Goal: Information Seeking & Learning: Learn about a topic

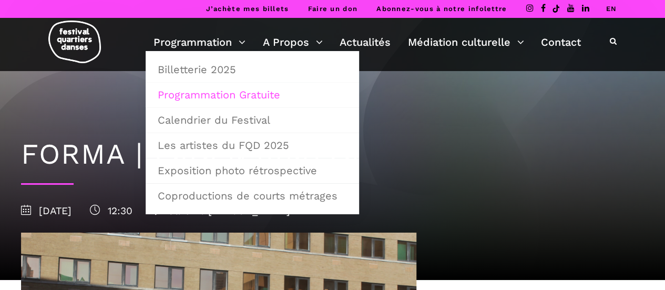
click at [222, 96] on link "Programmation Gratuite" at bounding box center [252, 95] width 202 height 24
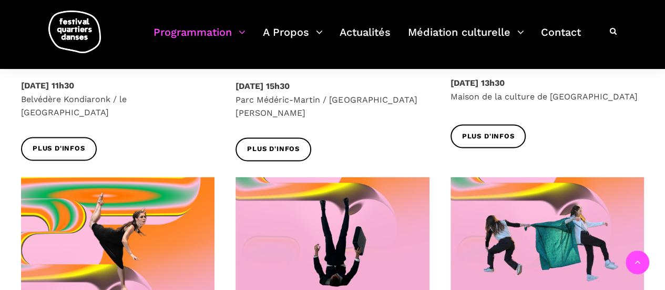
scroll to position [893, 0]
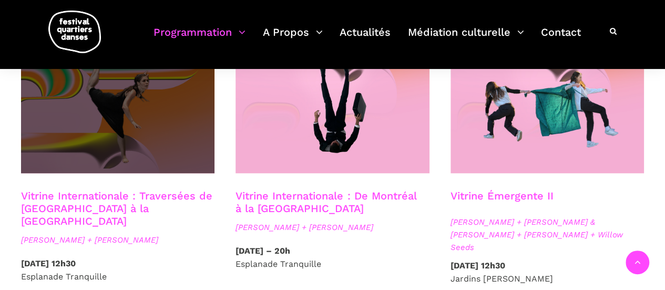
click at [126, 97] on span at bounding box center [117, 108] width 193 height 130
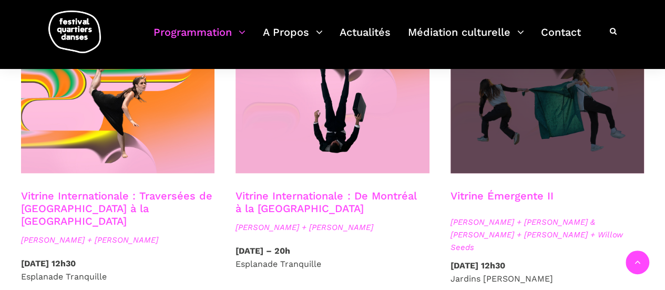
click at [522, 100] on span at bounding box center [546, 108] width 193 height 130
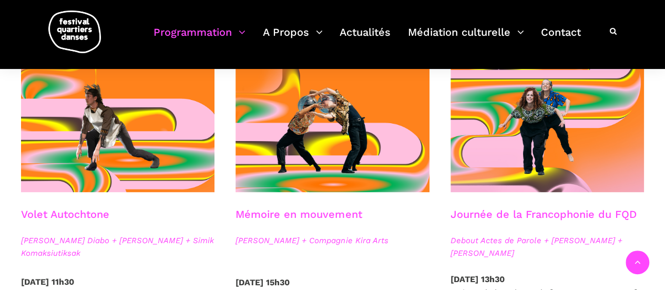
scroll to position [631, 0]
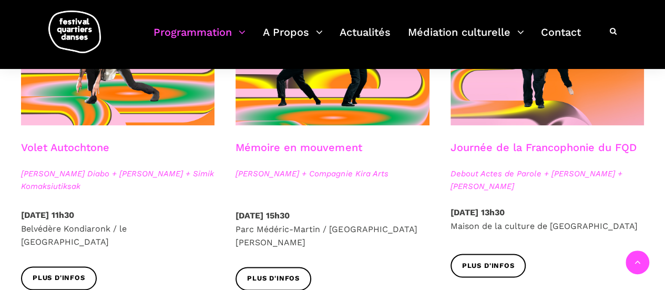
click at [572, 143] on link "Journée de la Francophonie du FQD" at bounding box center [543, 147] width 186 height 13
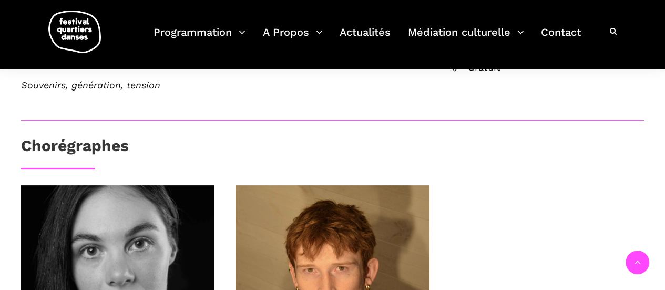
scroll to position [578, 0]
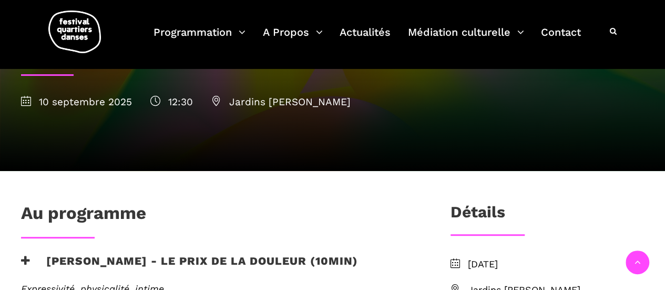
scroll to position [105, 0]
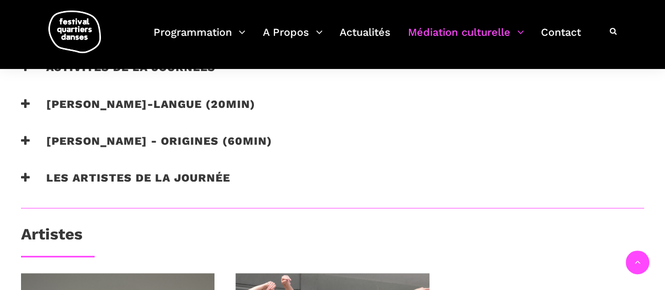
scroll to position [736, 0]
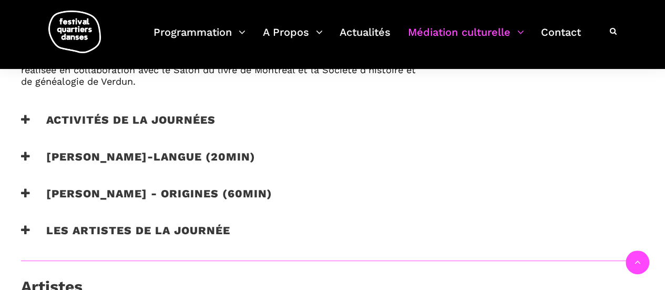
click at [23, 162] on icon at bounding box center [25, 156] width 9 height 11
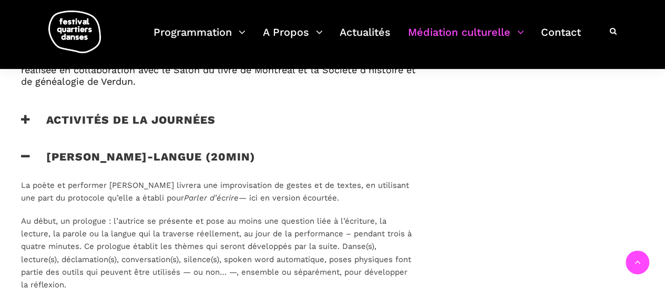
click at [23, 162] on icon at bounding box center [25, 156] width 9 height 11
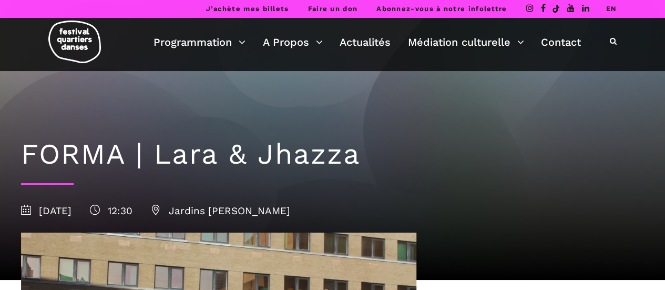
click at [185, 165] on h1 "FORMA | Lara & Jhazza" at bounding box center [332, 154] width 623 height 34
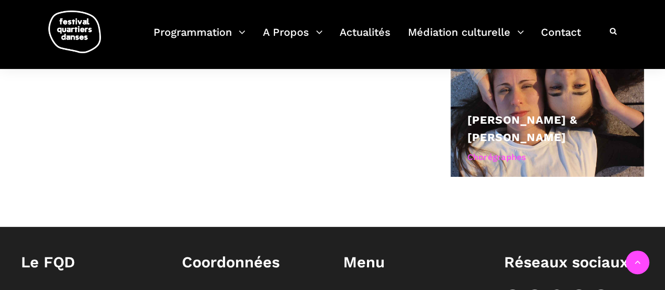
scroll to position [526, 0]
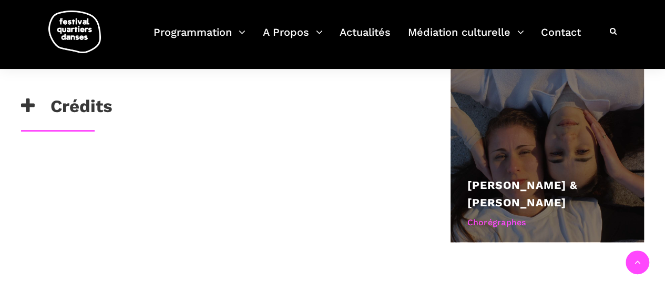
click at [577, 189] on link "[PERSON_NAME] & [PERSON_NAME]" at bounding box center [522, 193] width 110 height 31
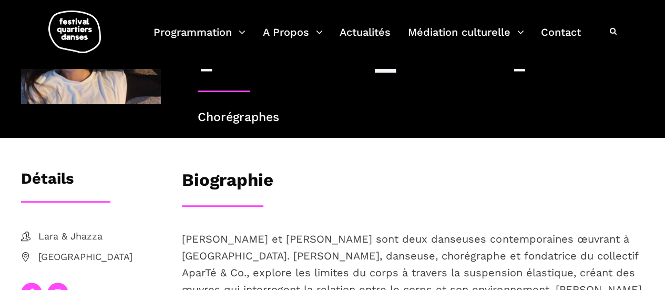
scroll to position [105, 0]
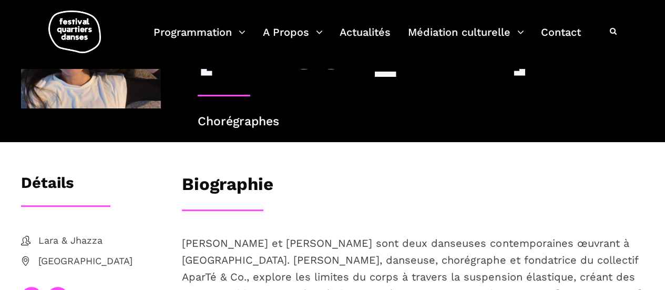
click at [48, 240] on span "Lara & Jhazza" at bounding box center [99, 240] width 122 height 15
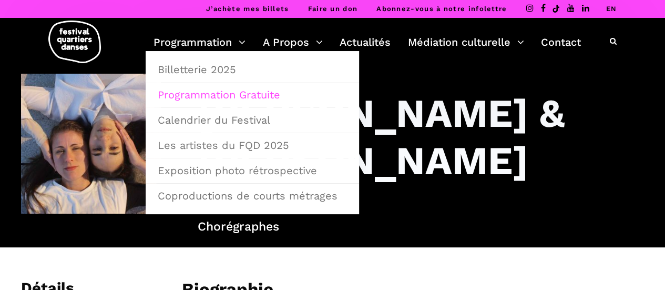
click at [213, 89] on link "Programmation Gratuite" at bounding box center [252, 95] width 202 height 24
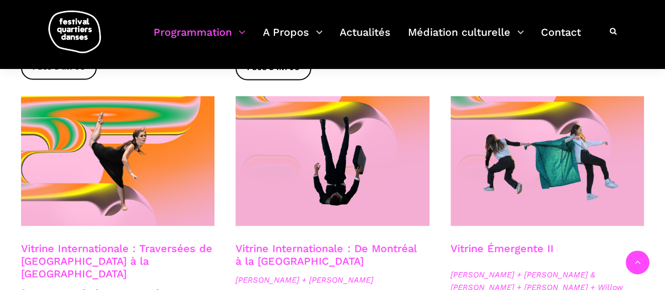
scroll to position [893, 0]
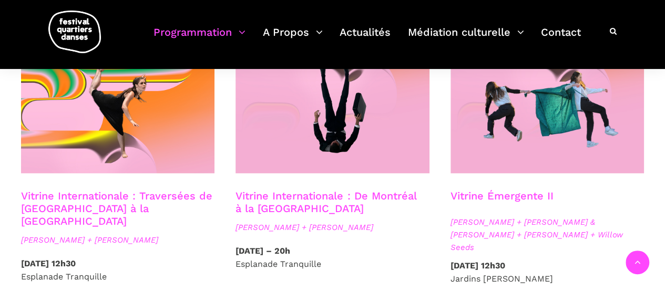
click at [541, 215] on span "Anna Vauquier + Lara & Jhazza + Vincent Lacasse + Willow Seeds" at bounding box center [546, 234] width 193 height 38
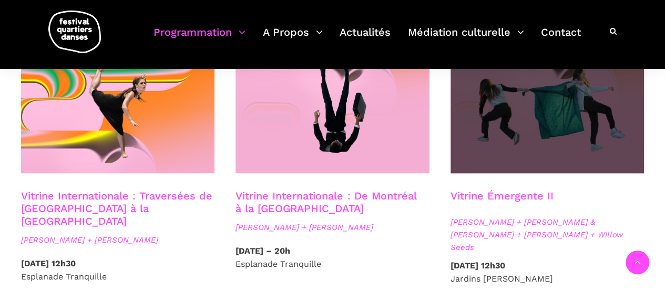
click at [532, 135] on span at bounding box center [546, 108] width 193 height 130
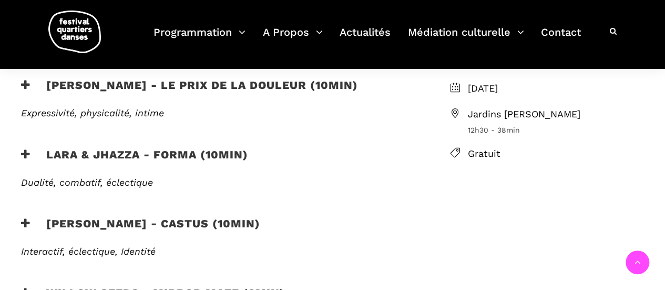
scroll to position [315, 0]
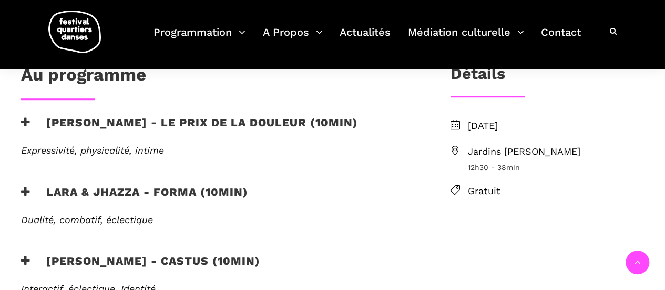
click at [24, 255] on icon at bounding box center [25, 260] width 9 height 11
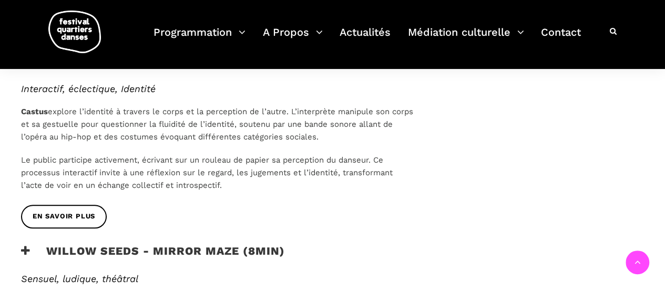
scroll to position [526, 0]
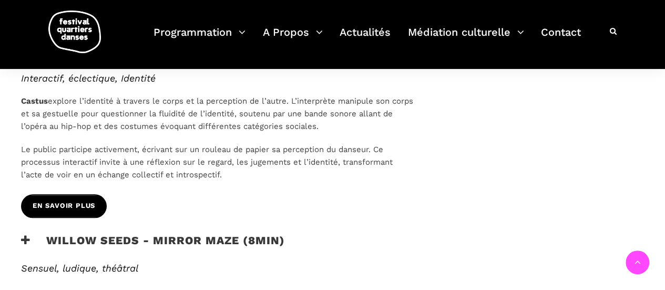
click at [65, 194] on link "EN SAVOIR PLUS" at bounding box center [64, 206] width 86 height 24
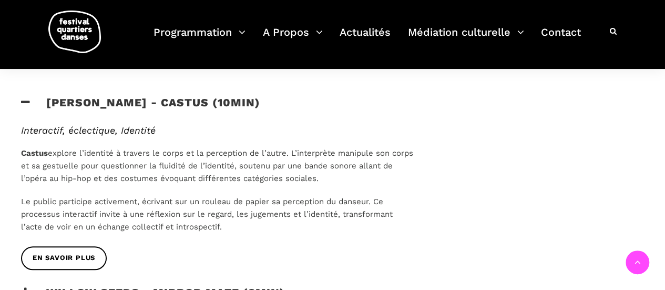
scroll to position [368, 0]
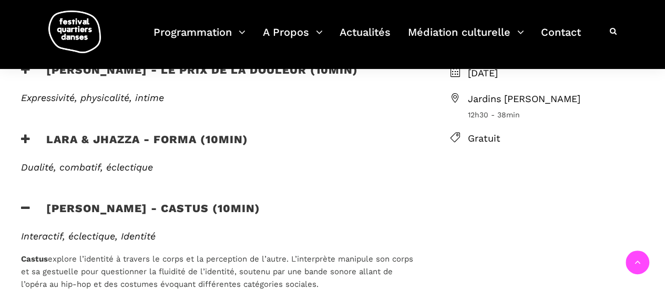
click at [28, 202] on icon at bounding box center [25, 207] width 9 height 11
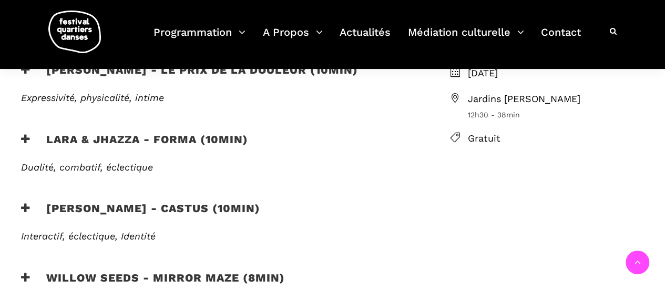
click at [24, 133] on icon at bounding box center [25, 138] width 9 height 11
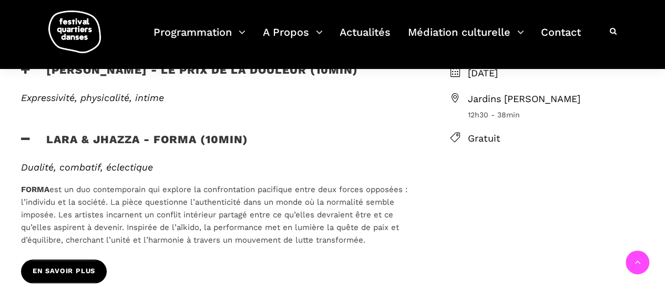
click at [52, 265] on span "EN SAVOIR PLUS" at bounding box center [64, 270] width 63 height 11
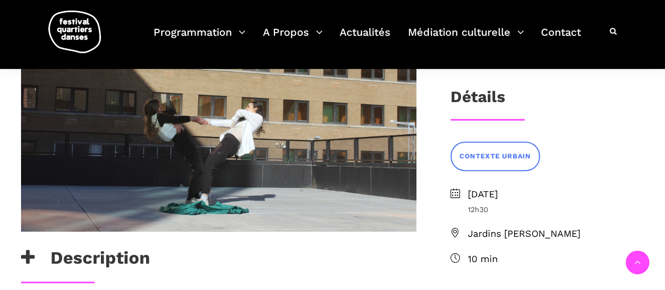
scroll to position [158, 0]
